Goal: Find contact information: Find contact information

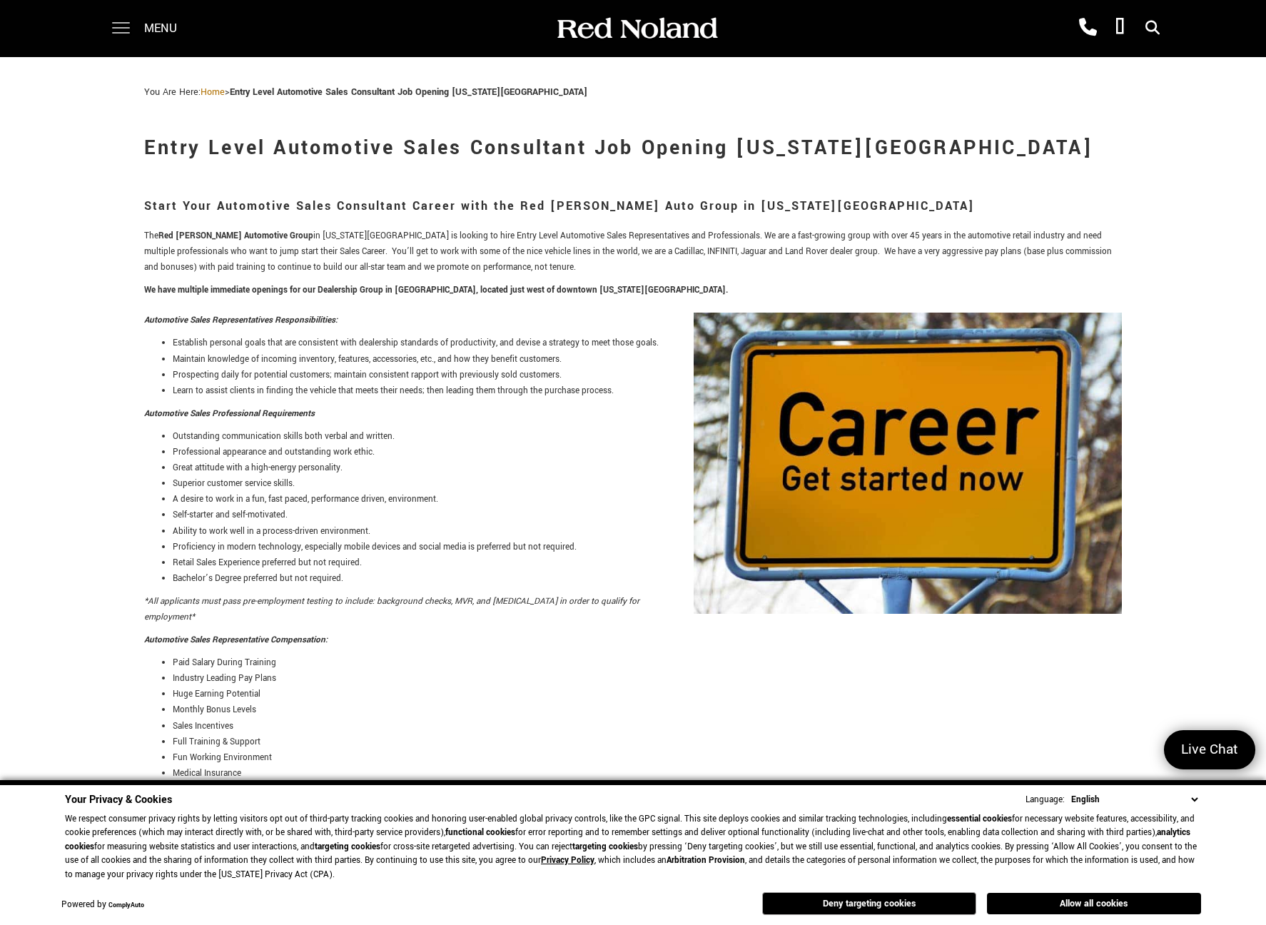
click at [118, 24] on span at bounding box center [121, 28] width 18 height 57
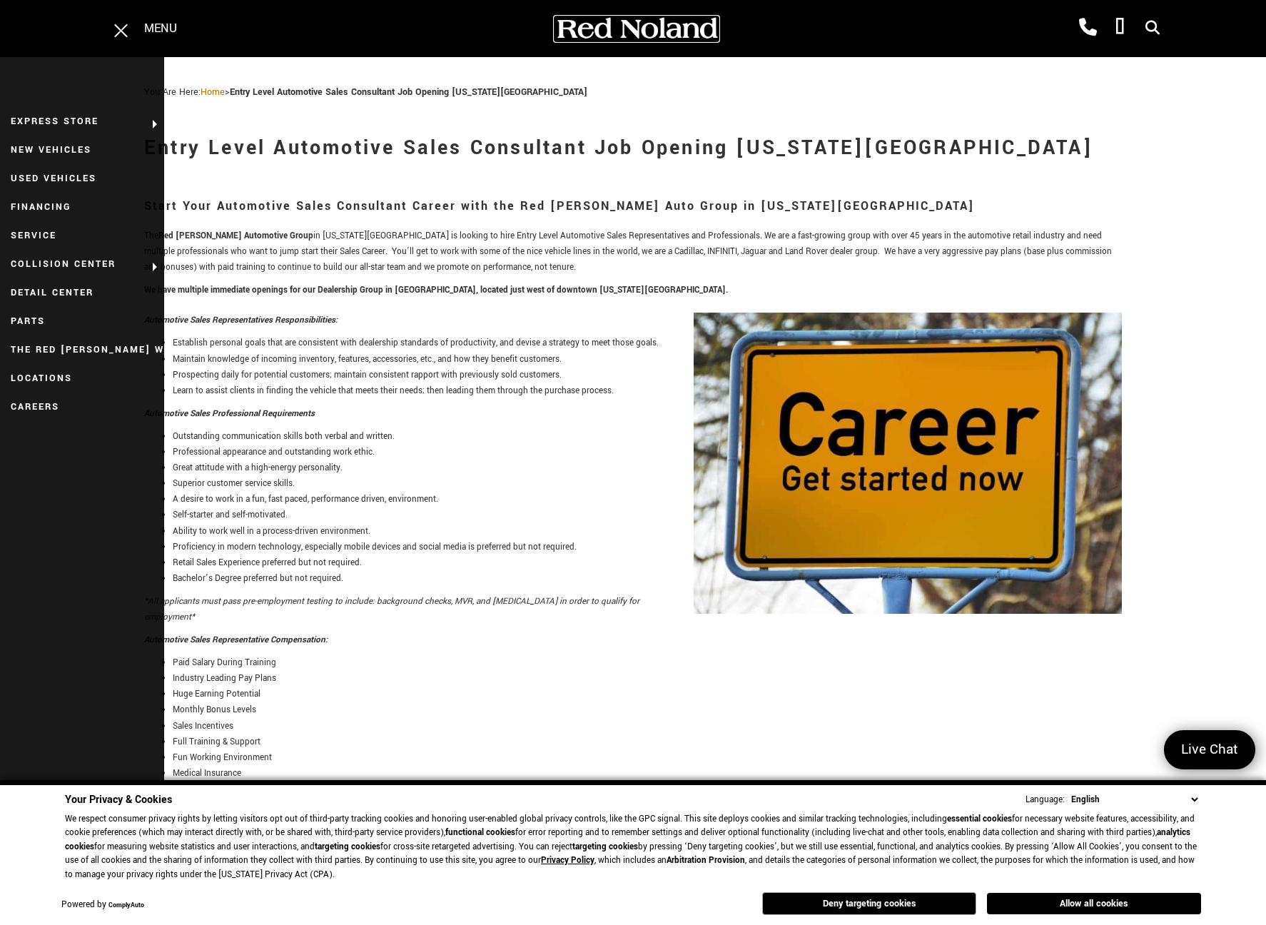
click at [680, 25] on img at bounding box center [637, 28] width 164 height 25
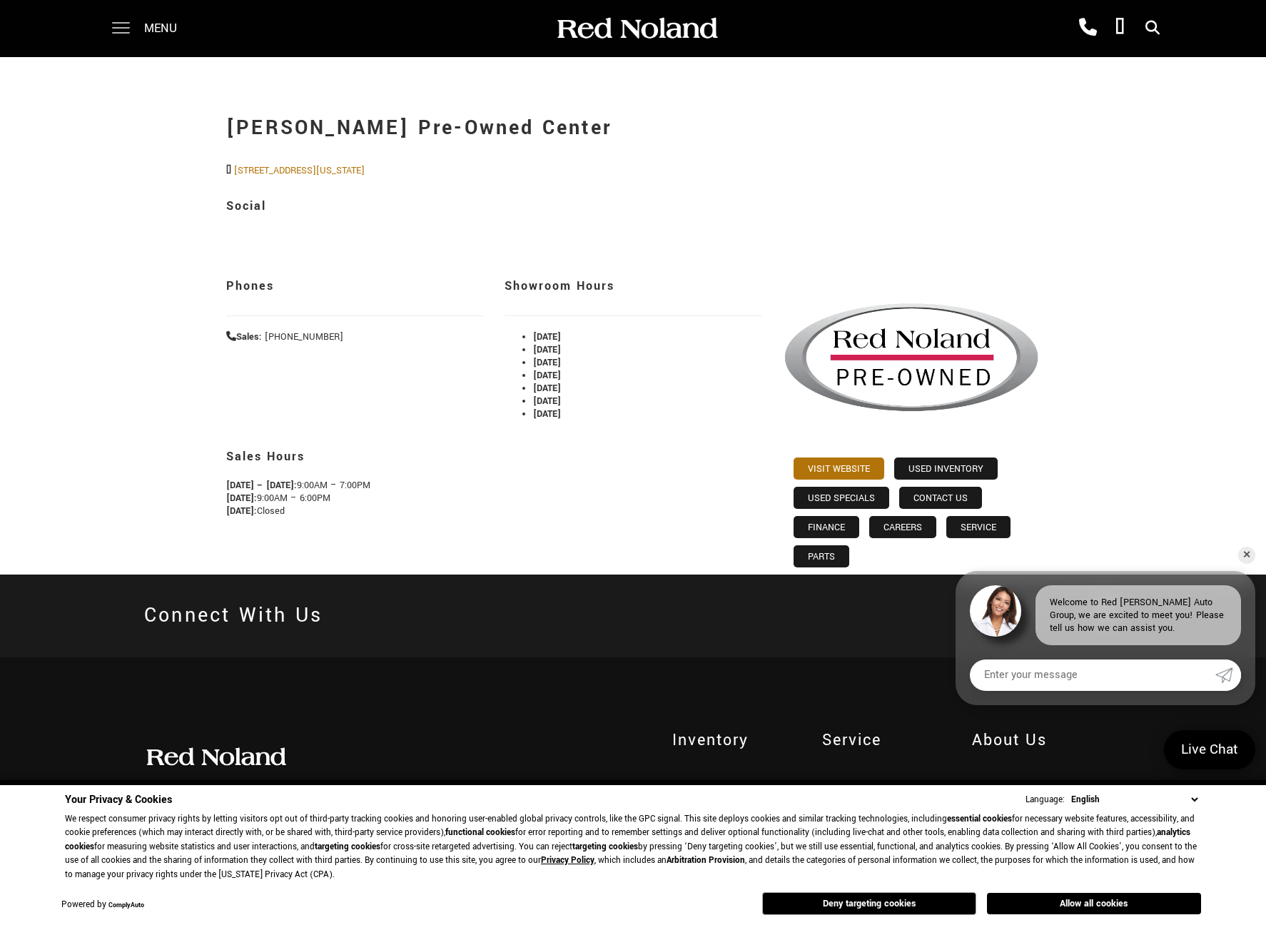
click at [121, 24] on span at bounding box center [121, 22] width 18 height 1
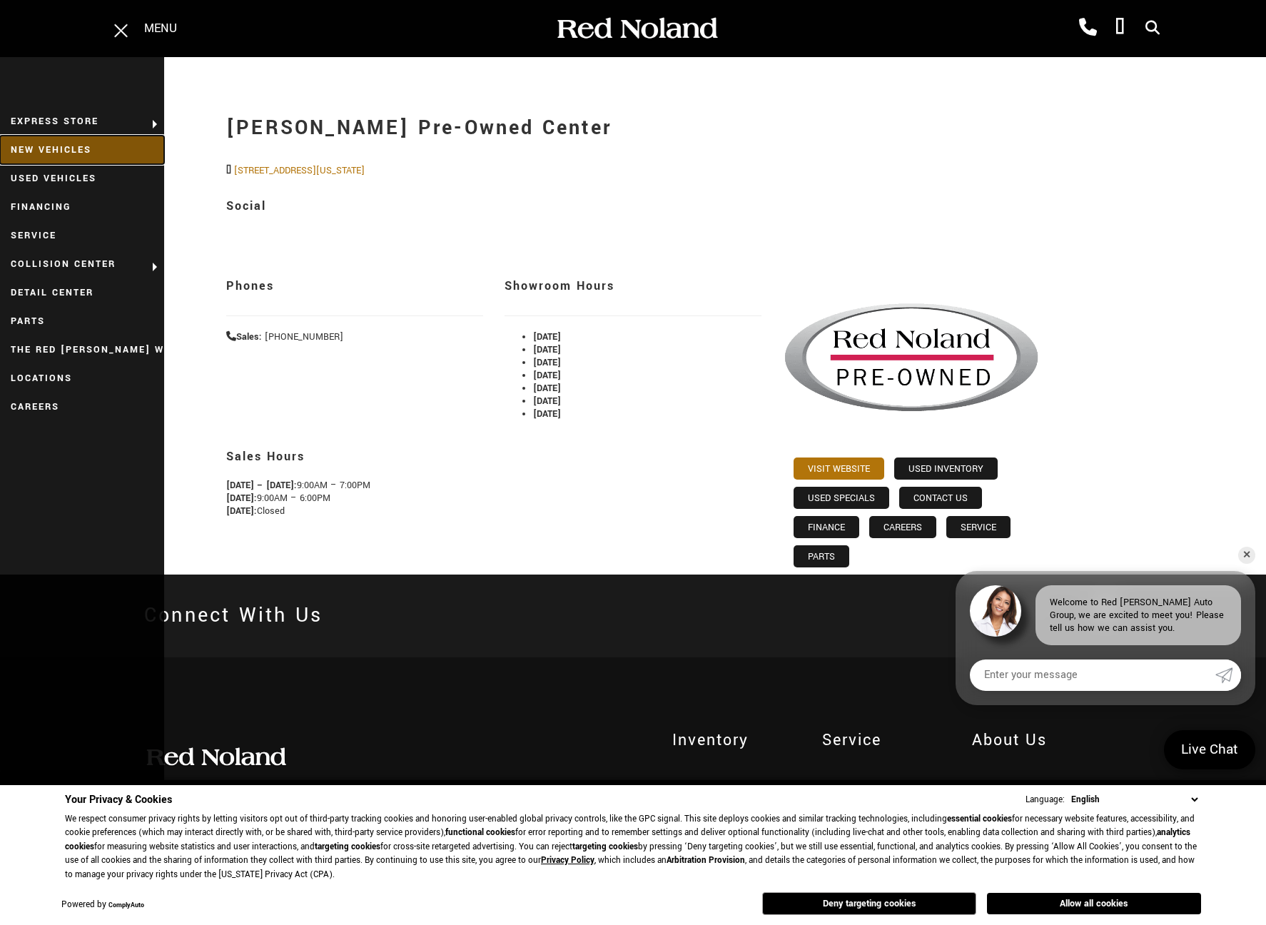
click at [39, 151] on link "New Vehicles" at bounding box center [82, 150] width 164 height 29
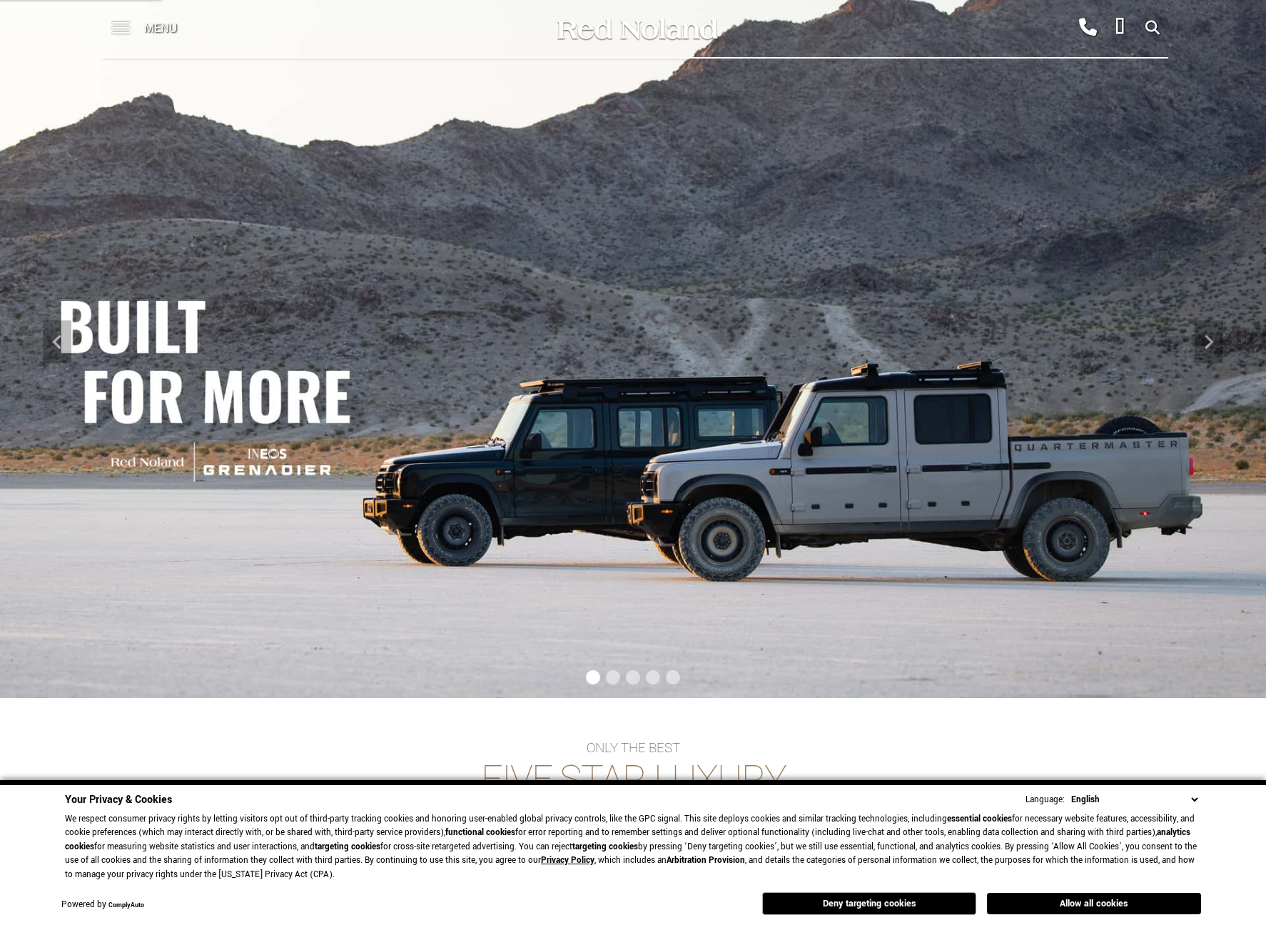
click at [120, 29] on span at bounding box center [121, 28] width 18 height 57
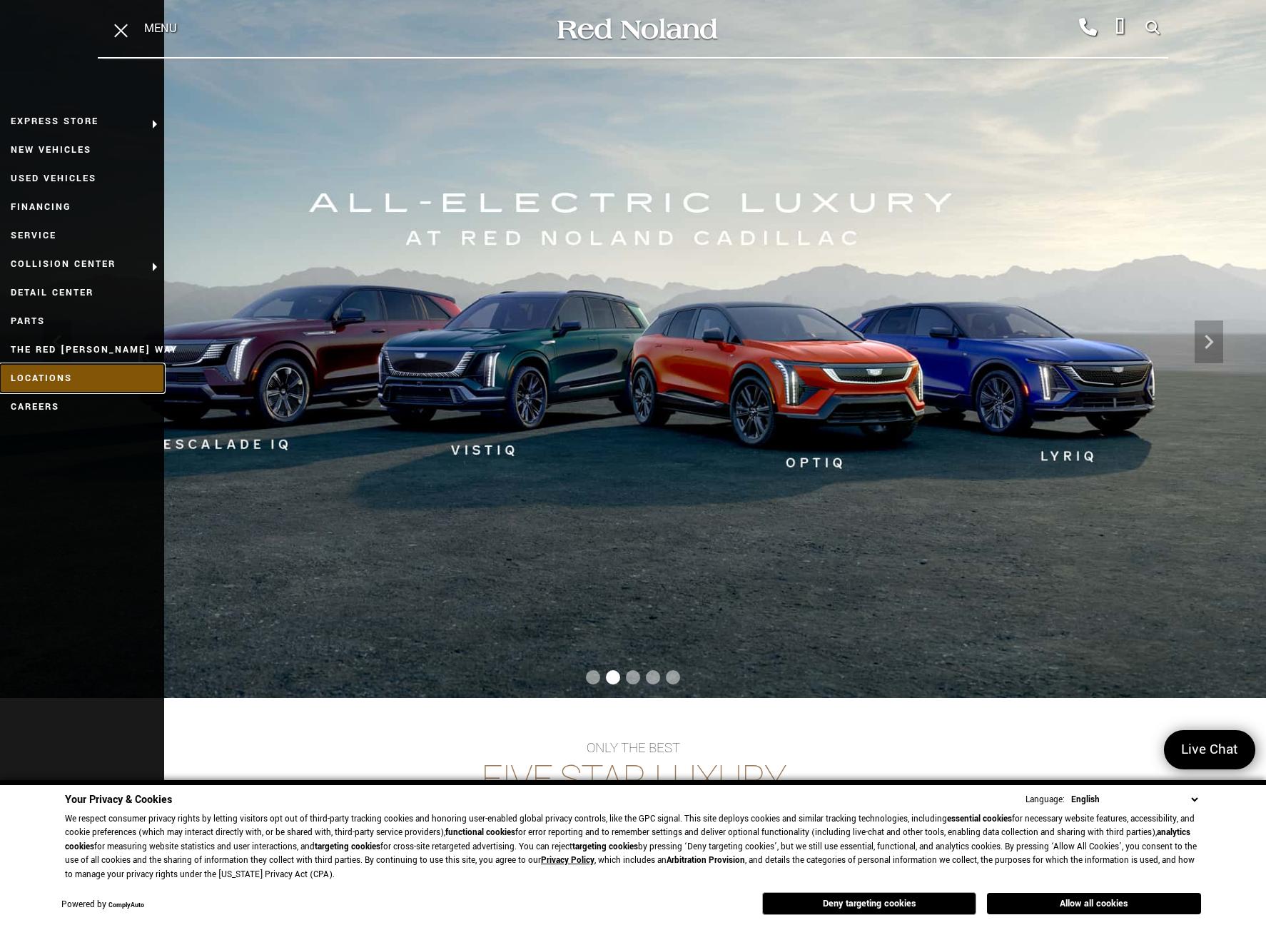
click at [41, 376] on link "Locations" at bounding box center [82, 378] width 164 height 29
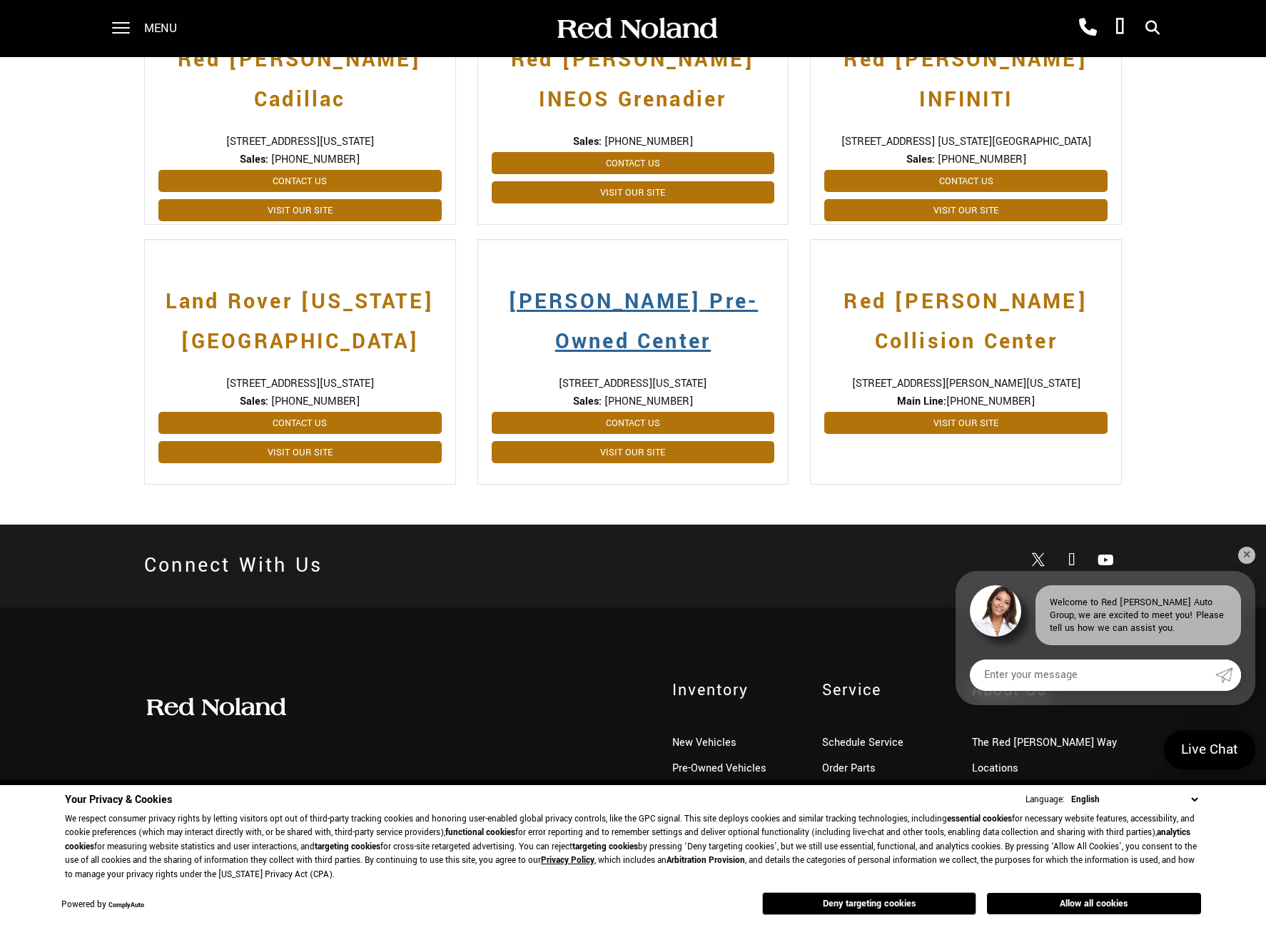
scroll to position [464, 0]
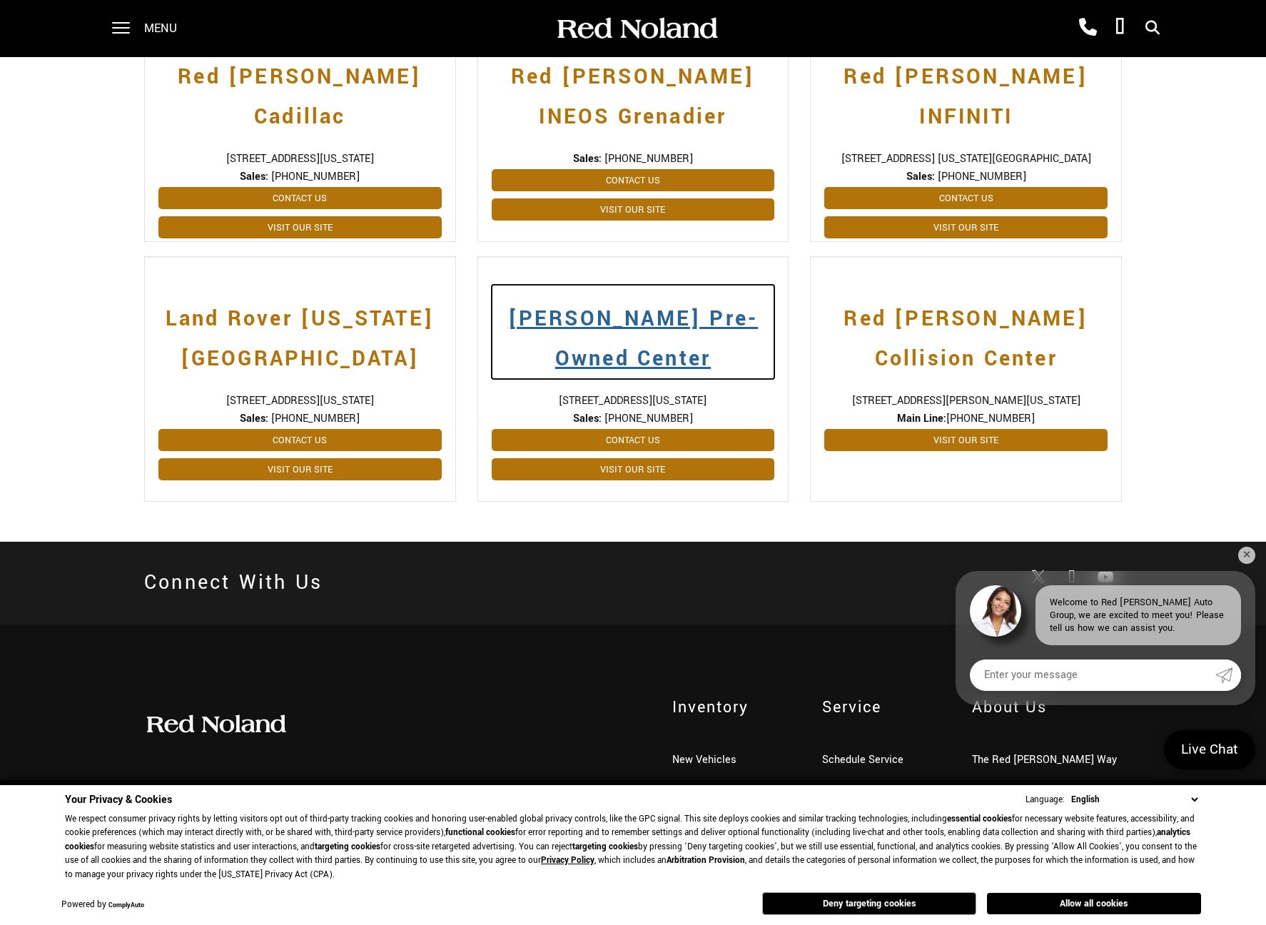
click at [648, 327] on h2 "[PERSON_NAME] Pre-Owned Center" at bounding box center [633, 332] width 283 height 94
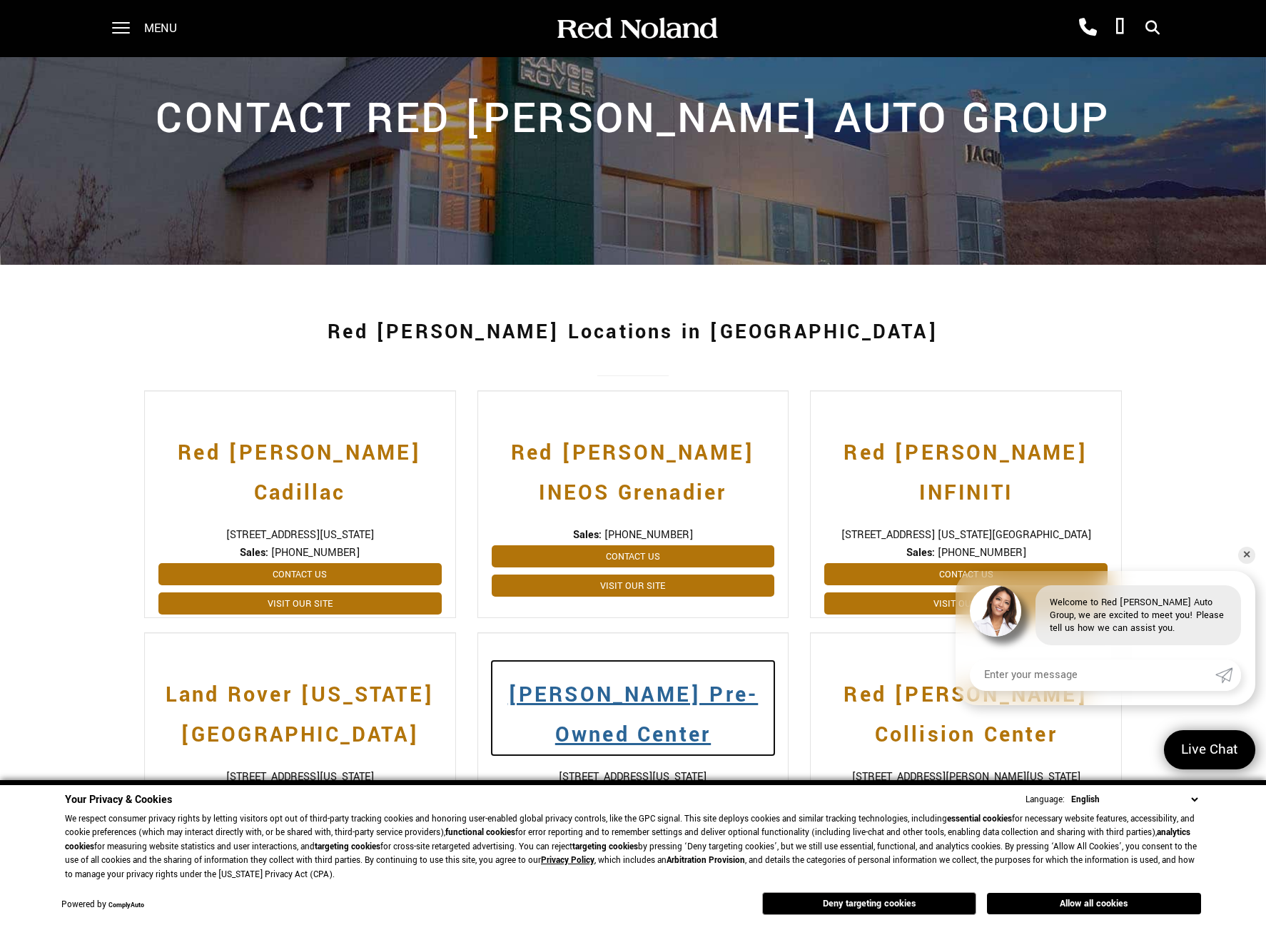
scroll to position [0, 0]
